Goal: Communication & Community: Participate in discussion

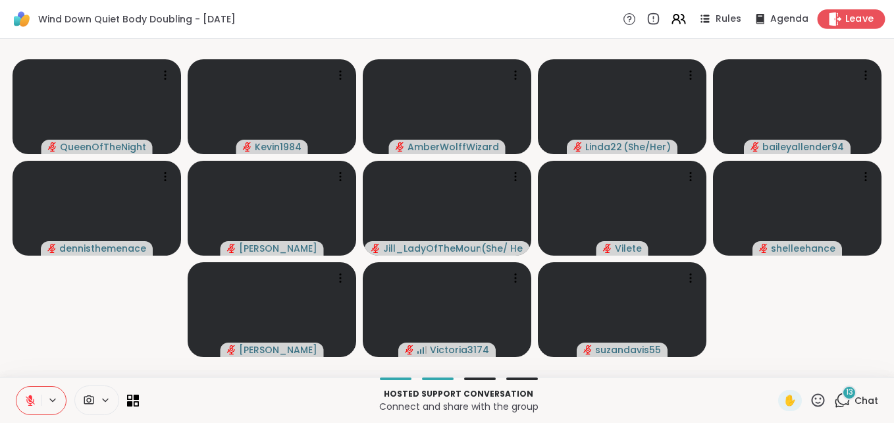
click at [854, 18] on span "Leave" at bounding box center [860, 20] width 29 height 14
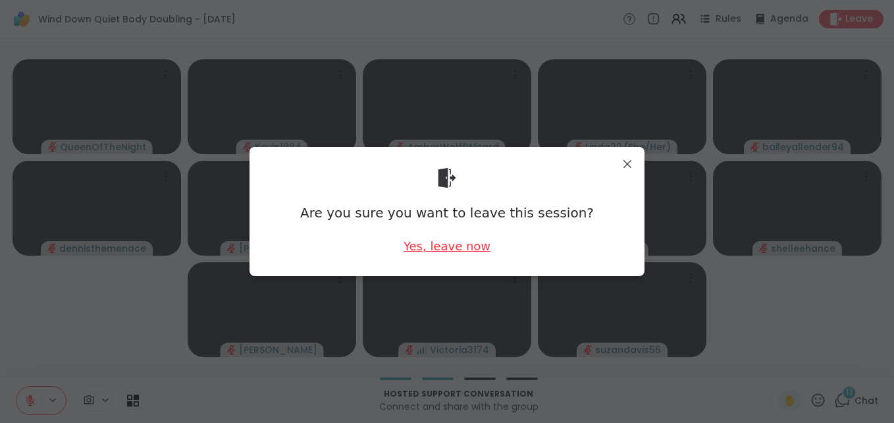
click at [447, 250] on div "Yes, leave now" at bounding box center [447, 246] width 87 height 16
